Goal: Answer question/provide support

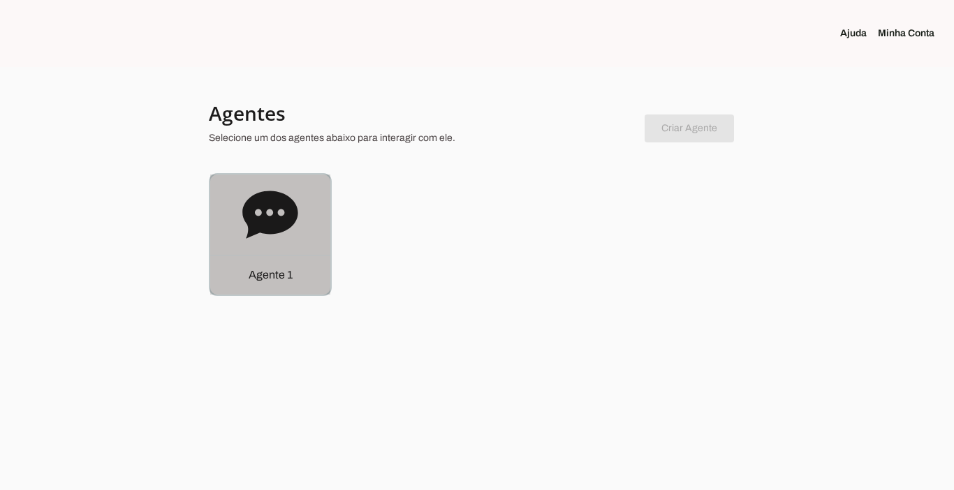
click at [279, 281] on p "Agente 1" at bounding box center [271, 275] width 44 height 17
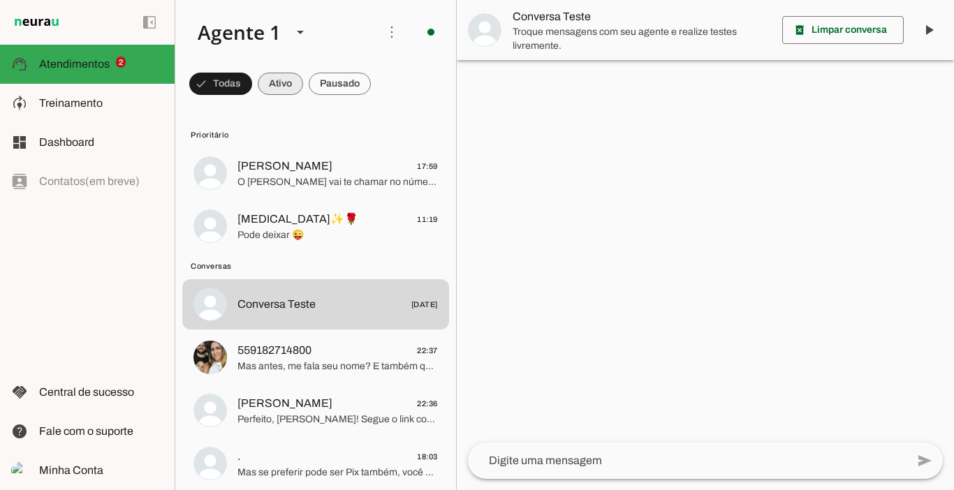
click at [286, 92] on span at bounding box center [280, 84] width 45 height 34
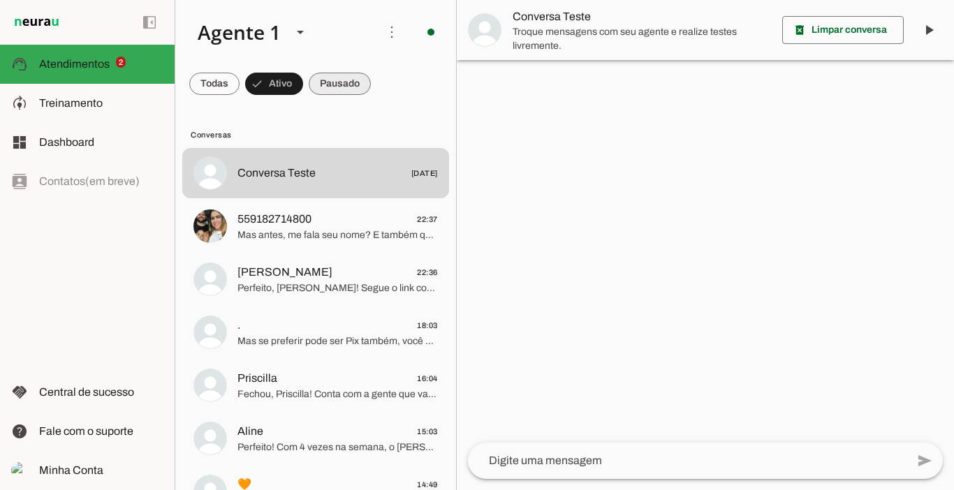
click at [344, 84] on span at bounding box center [340, 84] width 62 height 34
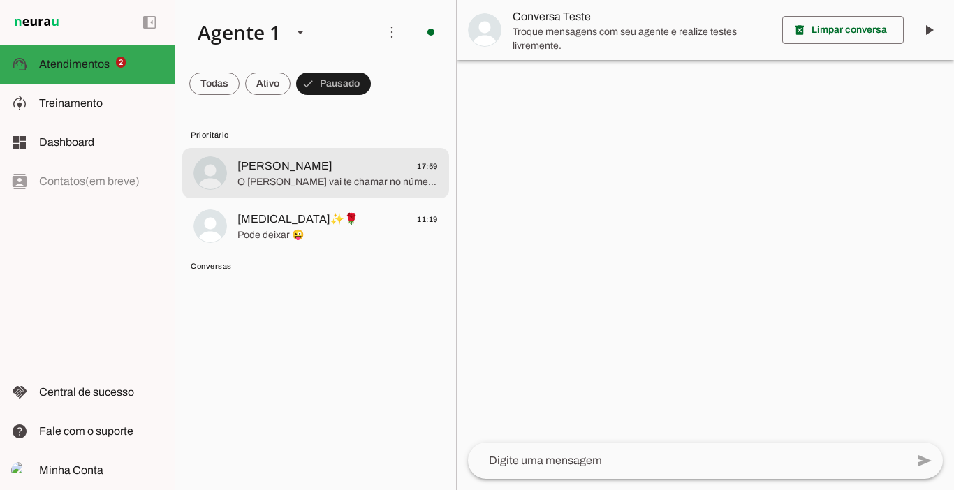
click at [286, 163] on span "[PERSON_NAME] 17:59" at bounding box center [338, 166] width 200 height 17
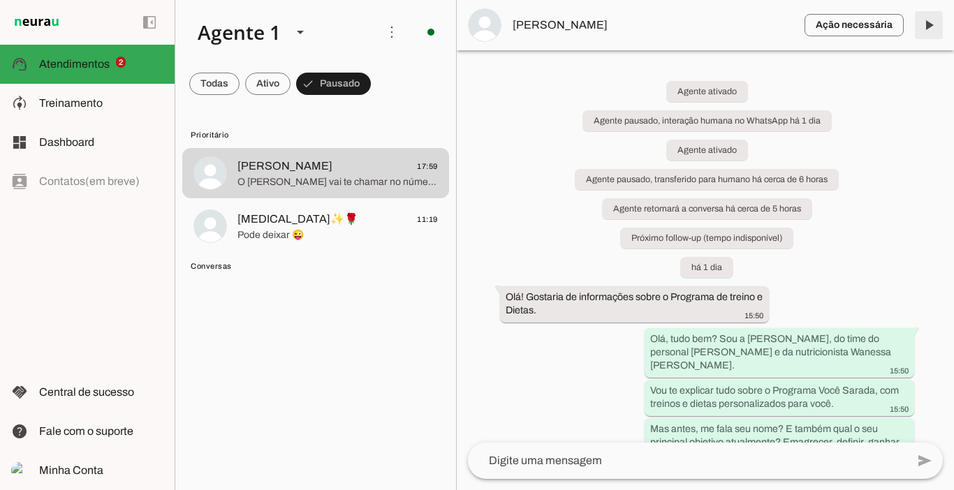
click at [933, 34] on span at bounding box center [929, 25] width 34 height 34
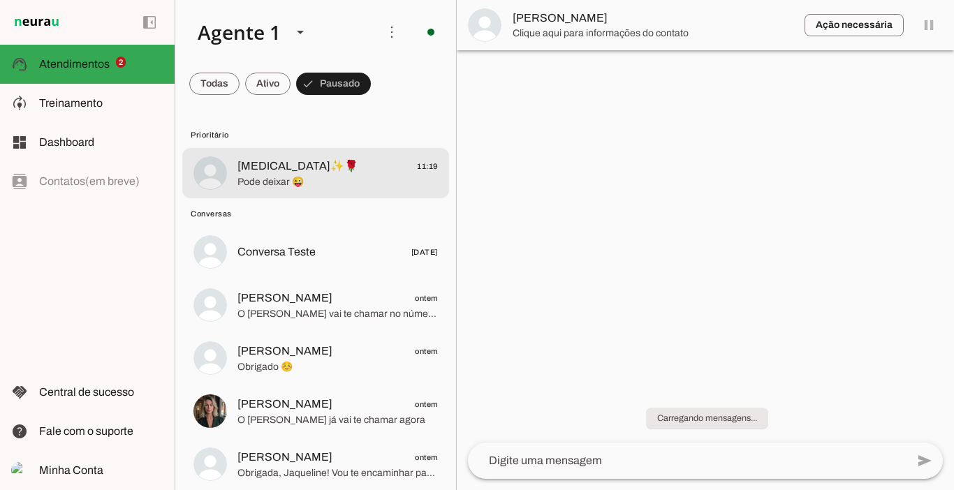
click at [232, 170] on md-item "[MEDICAL_DATA]✨🌹 11:19 Pode deixar 😜" at bounding box center [315, 173] width 267 height 50
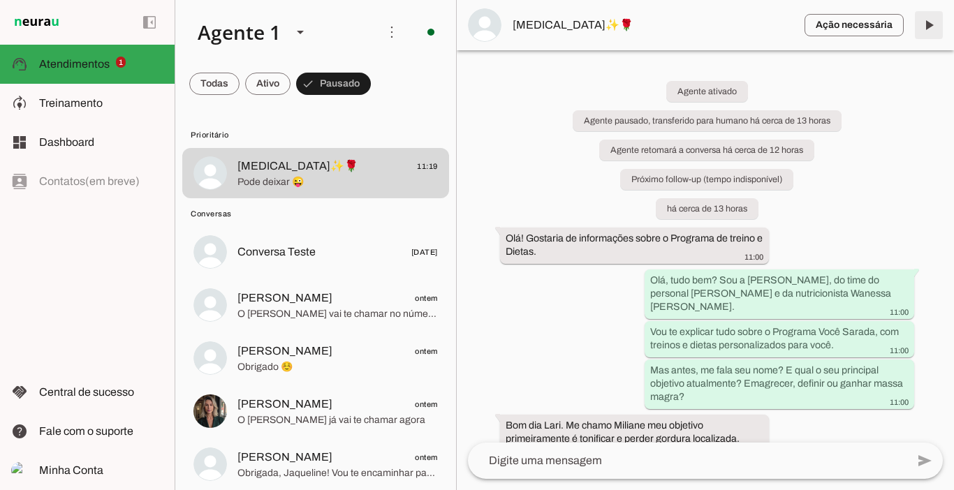
click at [928, 32] on span at bounding box center [929, 25] width 34 height 34
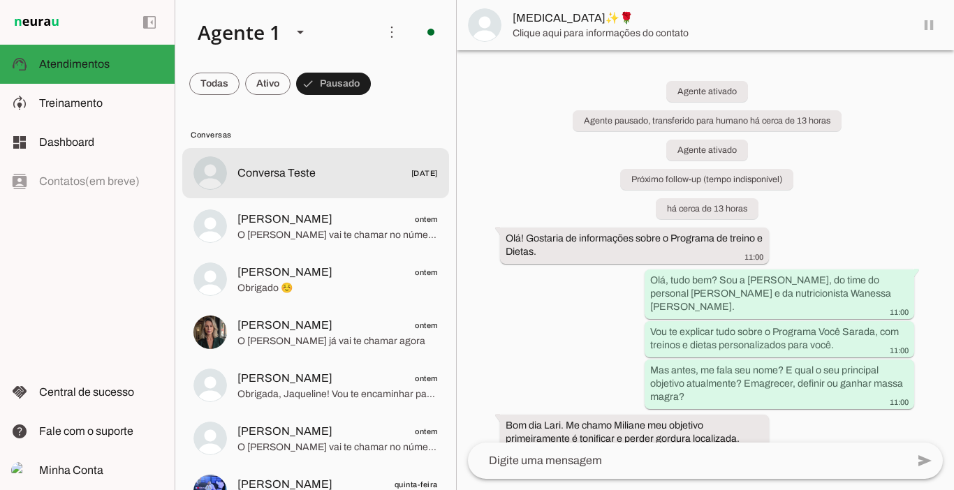
click at [280, 173] on span "Conversa Teste" at bounding box center [277, 173] width 78 height 17
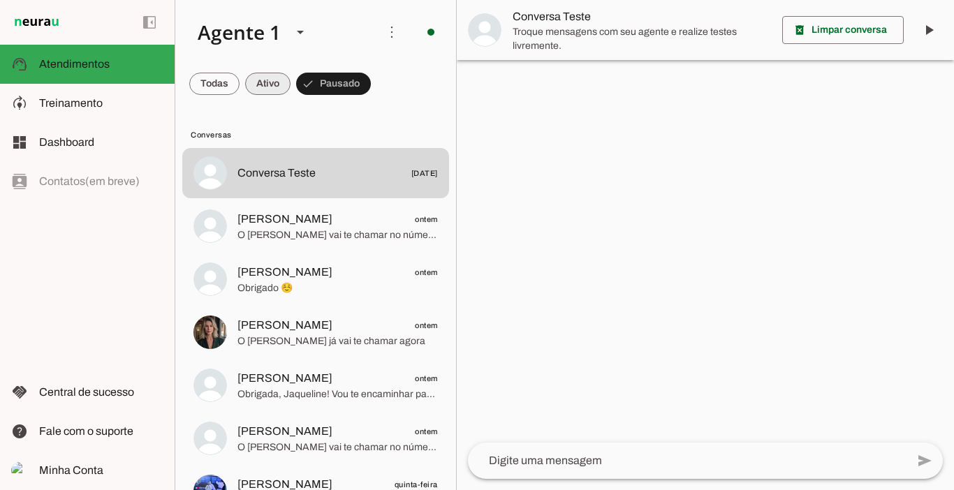
click at [279, 83] on span at bounding box center [267, 84] width 45 height 34
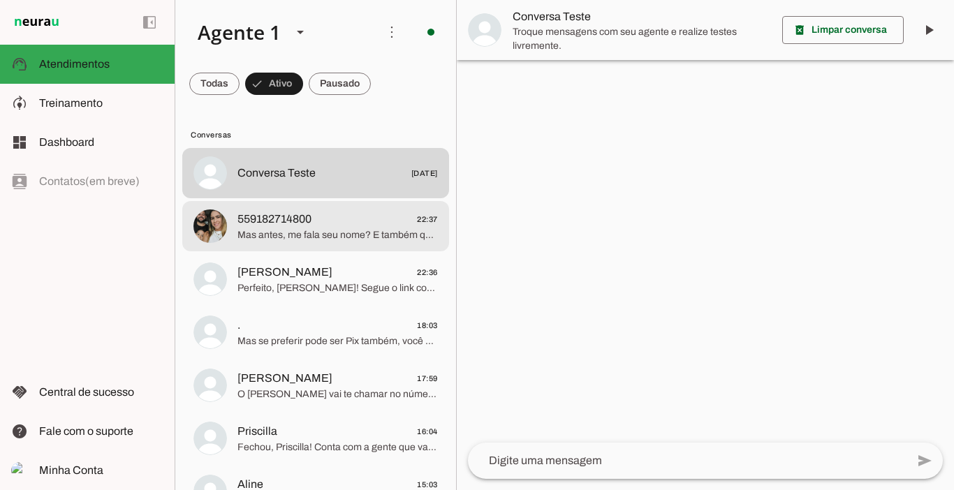
click at [328, 211] on span "559182714800 22:37" at bounding box center [338, 219] width 200 height 17
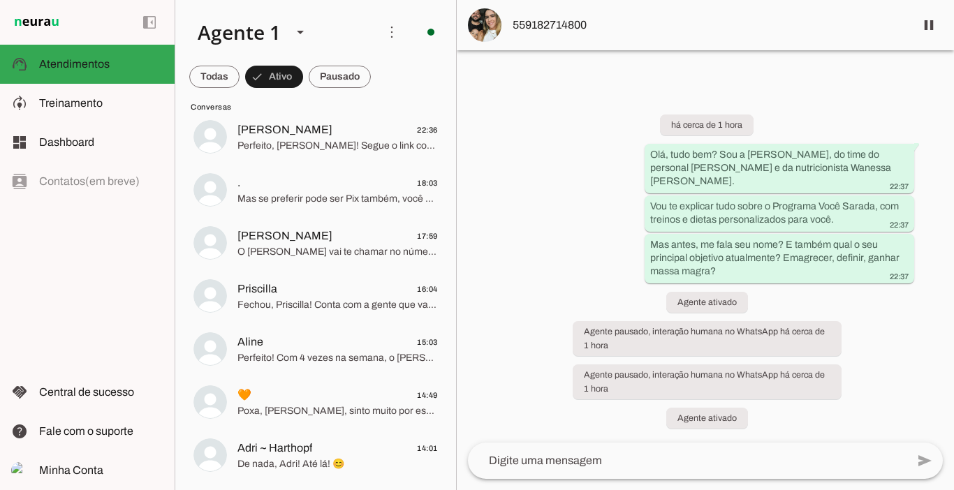
scroll to position [170, 0]
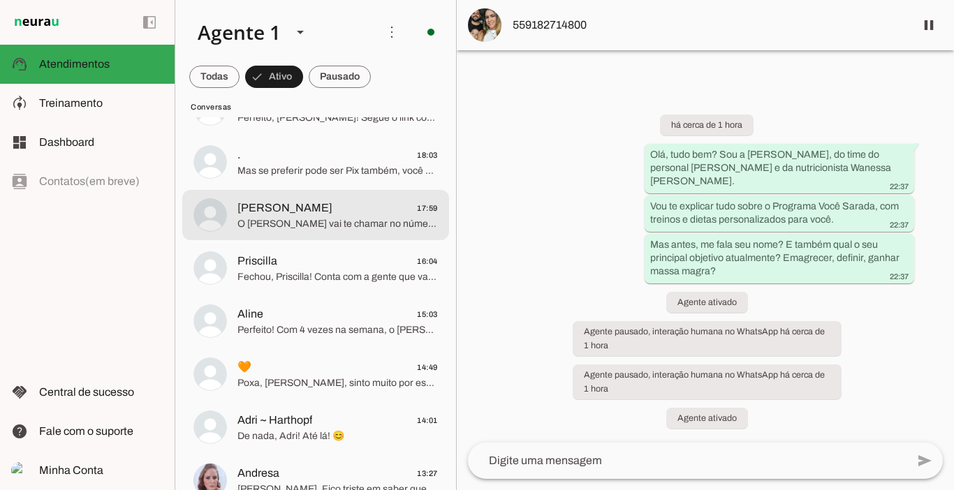
click at [270, 202] on span "[PERSON_NAME]" at bounding box center [285, 208] width 95 height 17
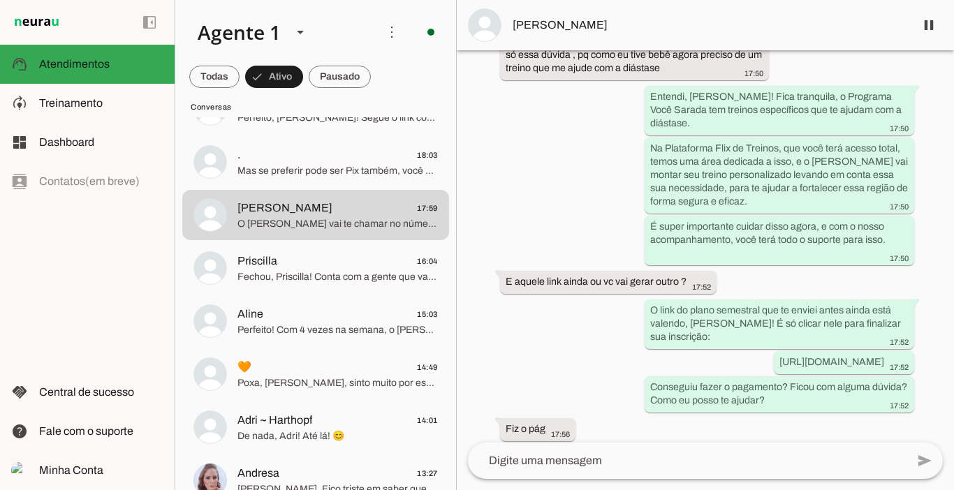
scroll to position [3315, 0]
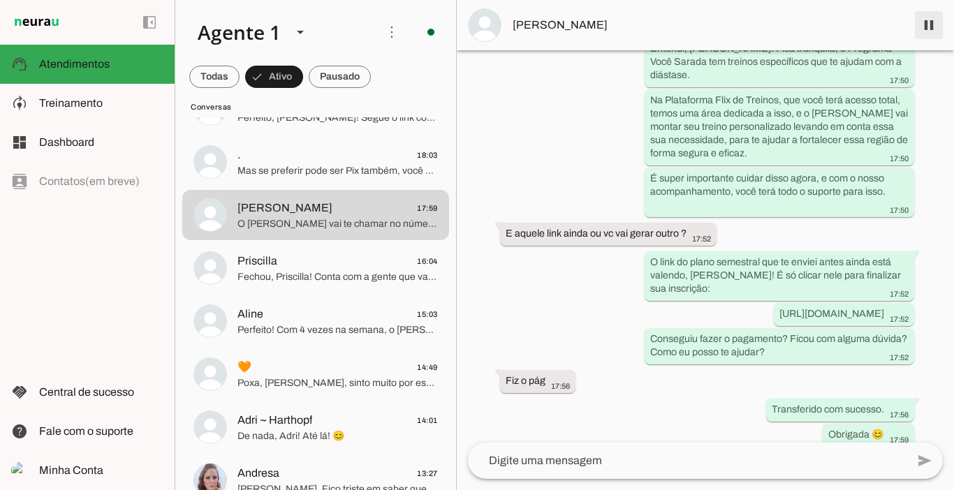
click at [932, 27] on span at bounding box center [929, 25] width 34 height 34
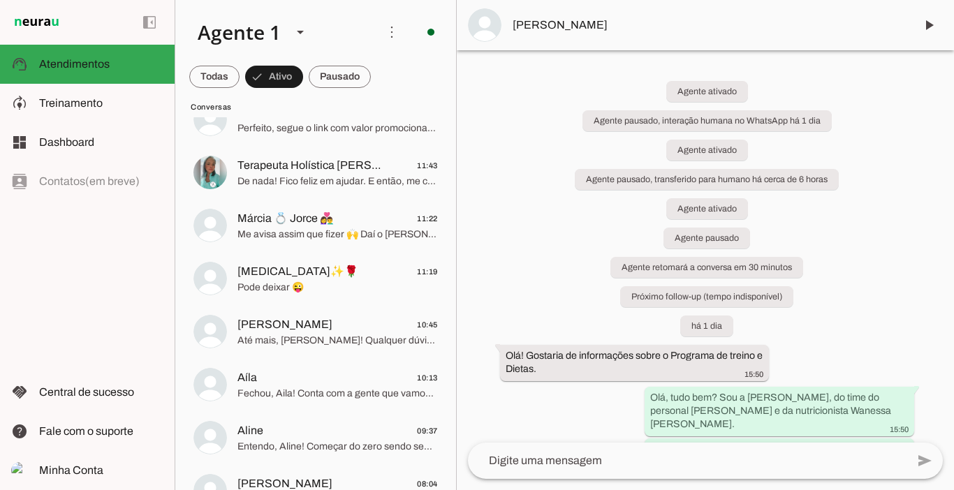
scroll to position [666, 0]
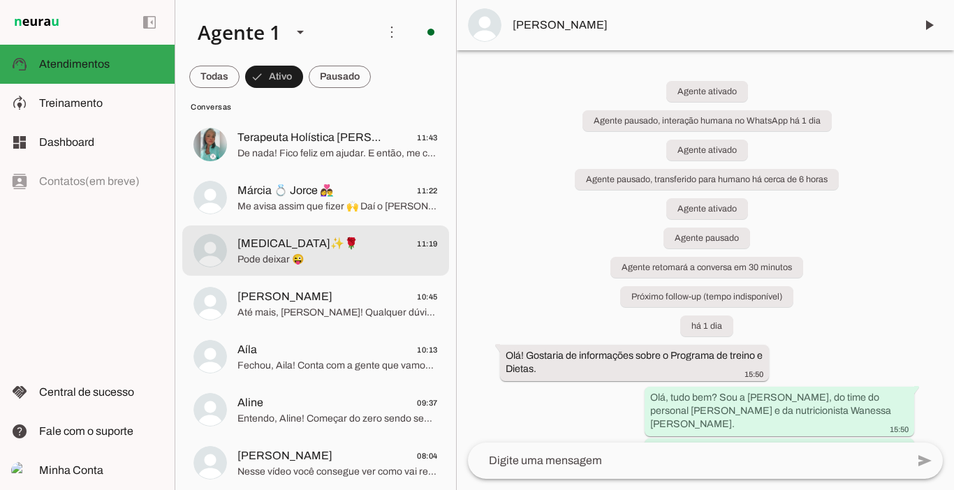
click at [250, 245] on span "[MEDICAL_DATA]✨🌹" at bounding box center [298, 243] width 121 height 17
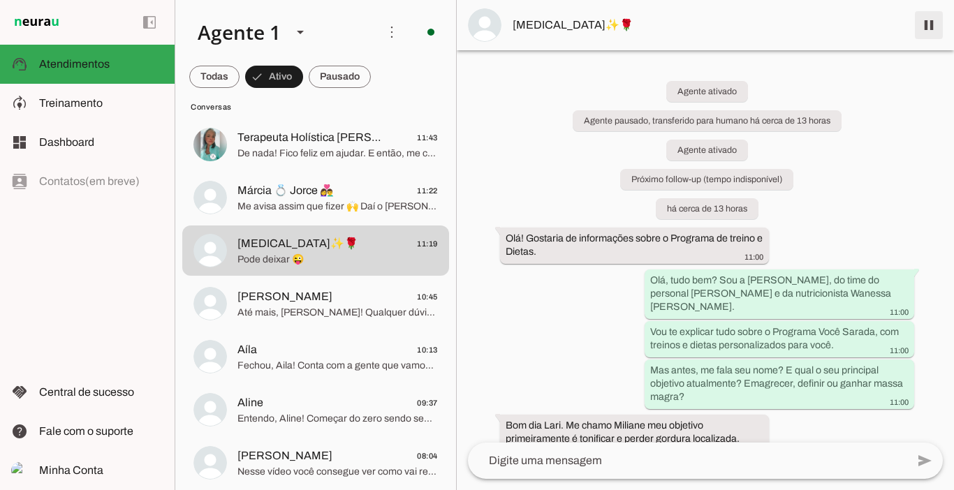
click at [928, 21] on span at bounding box center [929, 25] width 34 height 34
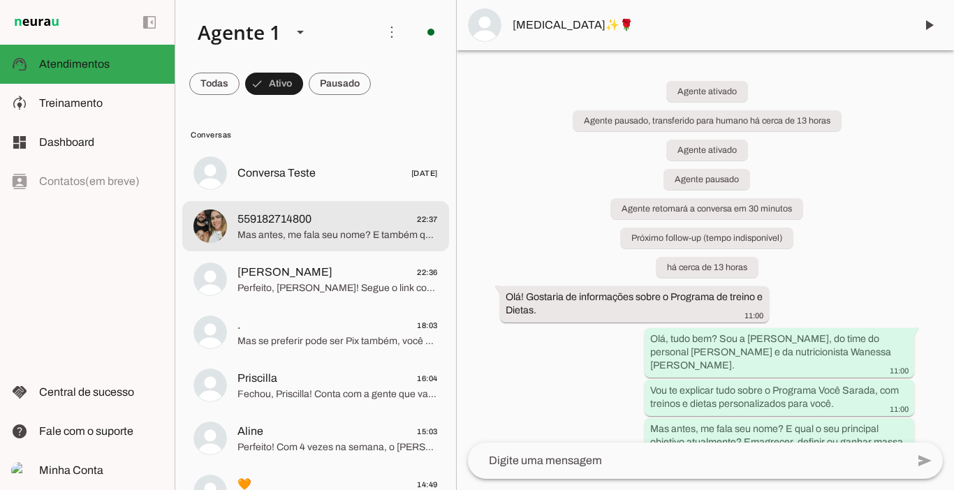
click at [289, 221] on span "559182714800" at bounding box center [275, 219] width 74 height 17
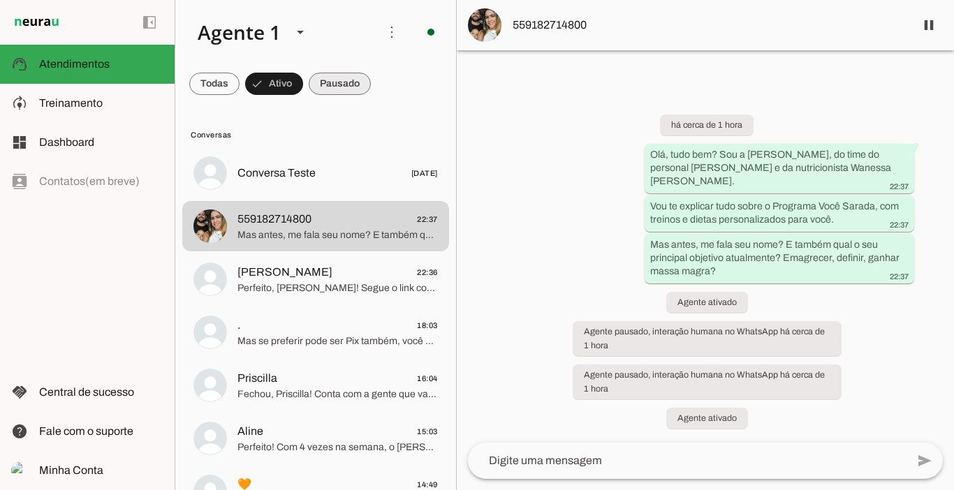
click at [350, 90] on span at bounding box center [340, 84] width 62 height 34
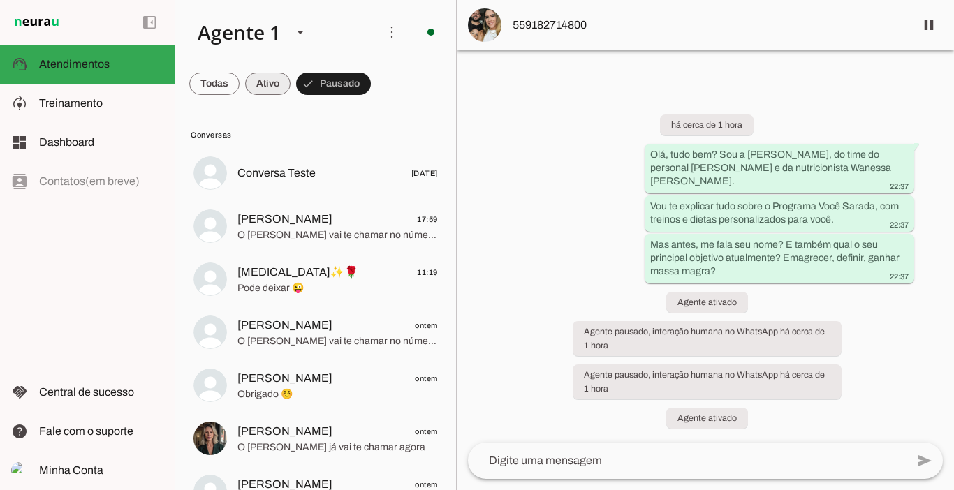
click at [282, 75] on span at bounding box center [267, 84] width 45 height 34
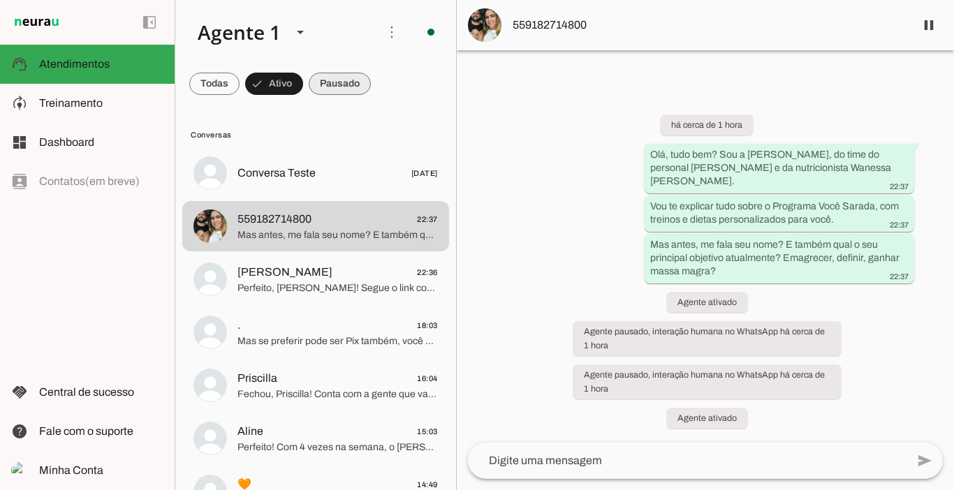
click at [332, 80] on span at bounding box center [340, 84] width 62 height 34
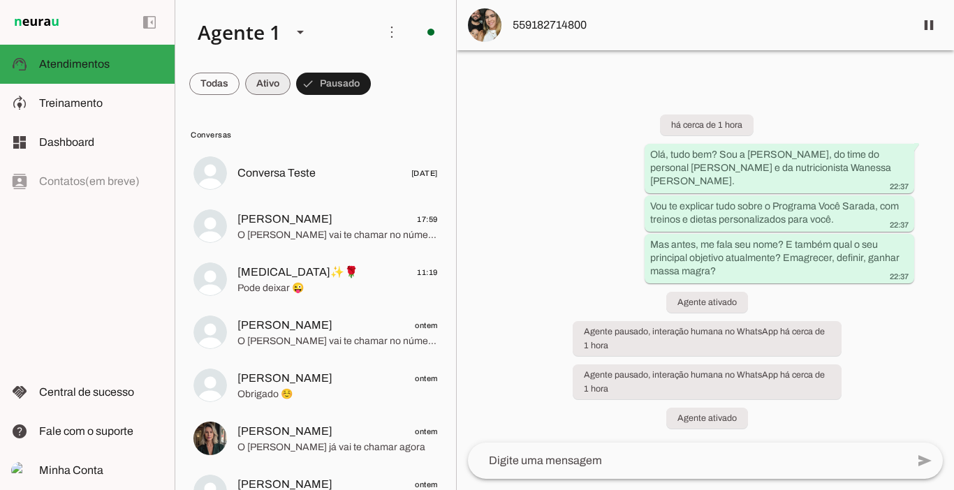
click at [260, 80] on span at bounding box center [267, 84] width 45 height 34
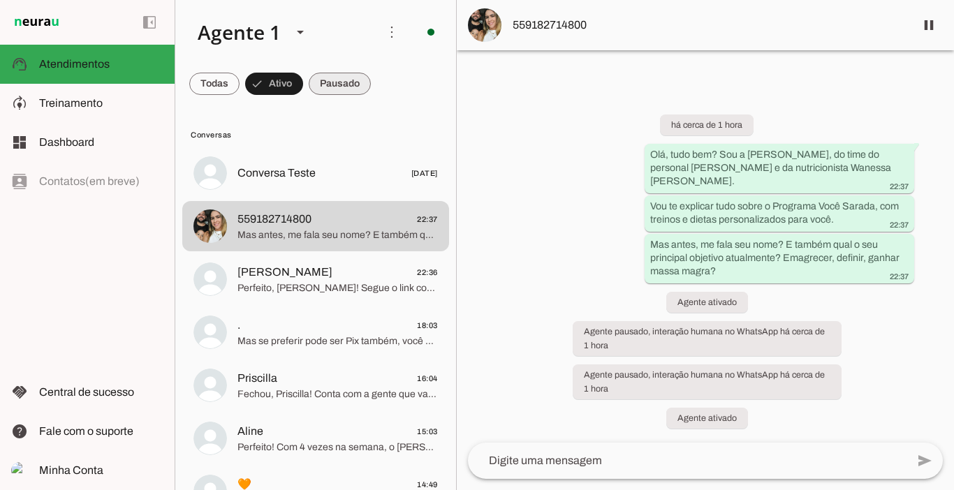
click at [321, 80] on span at bounding box center [340, 84] width 62 height 34
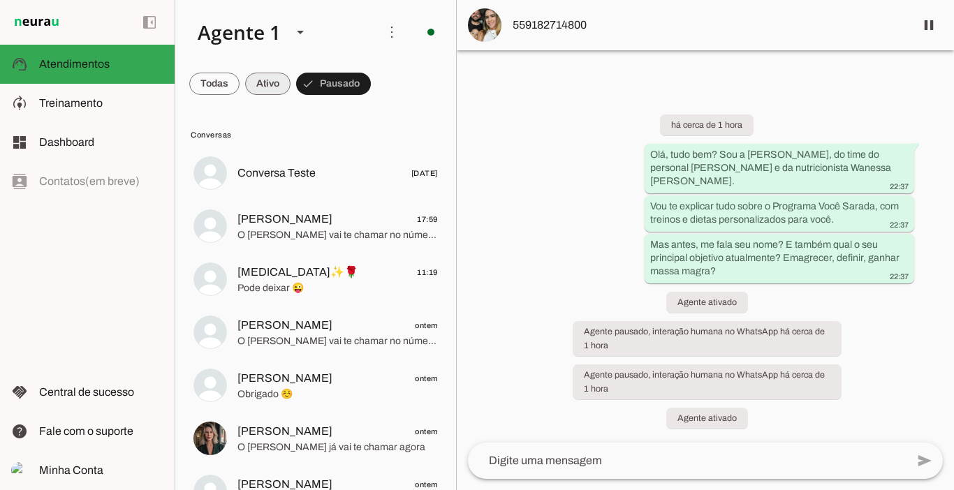
click at [271, 79] on span at bounding box center [267, 84] width 45 height 34
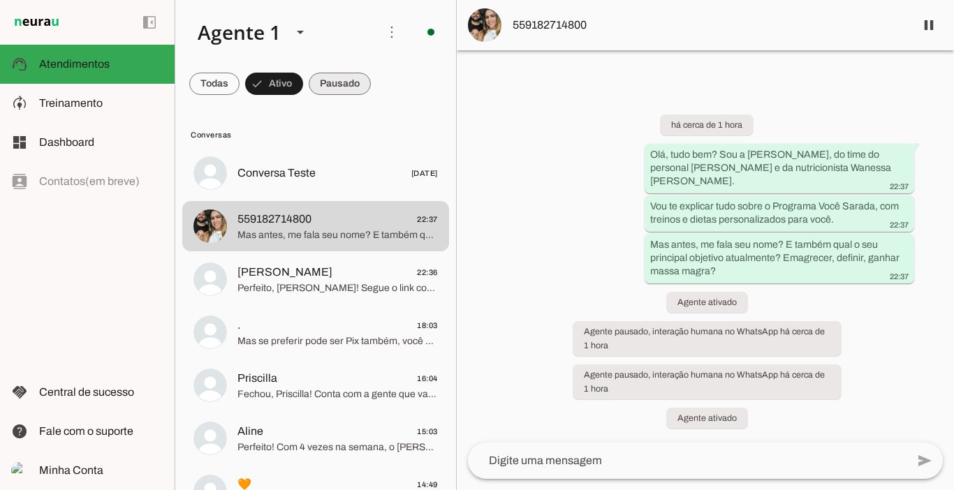
click at [330, 82] on span at bounding box center [340, 84] width 62 height 34
